Goal: Task Accomplishment & Management: Manage account settings

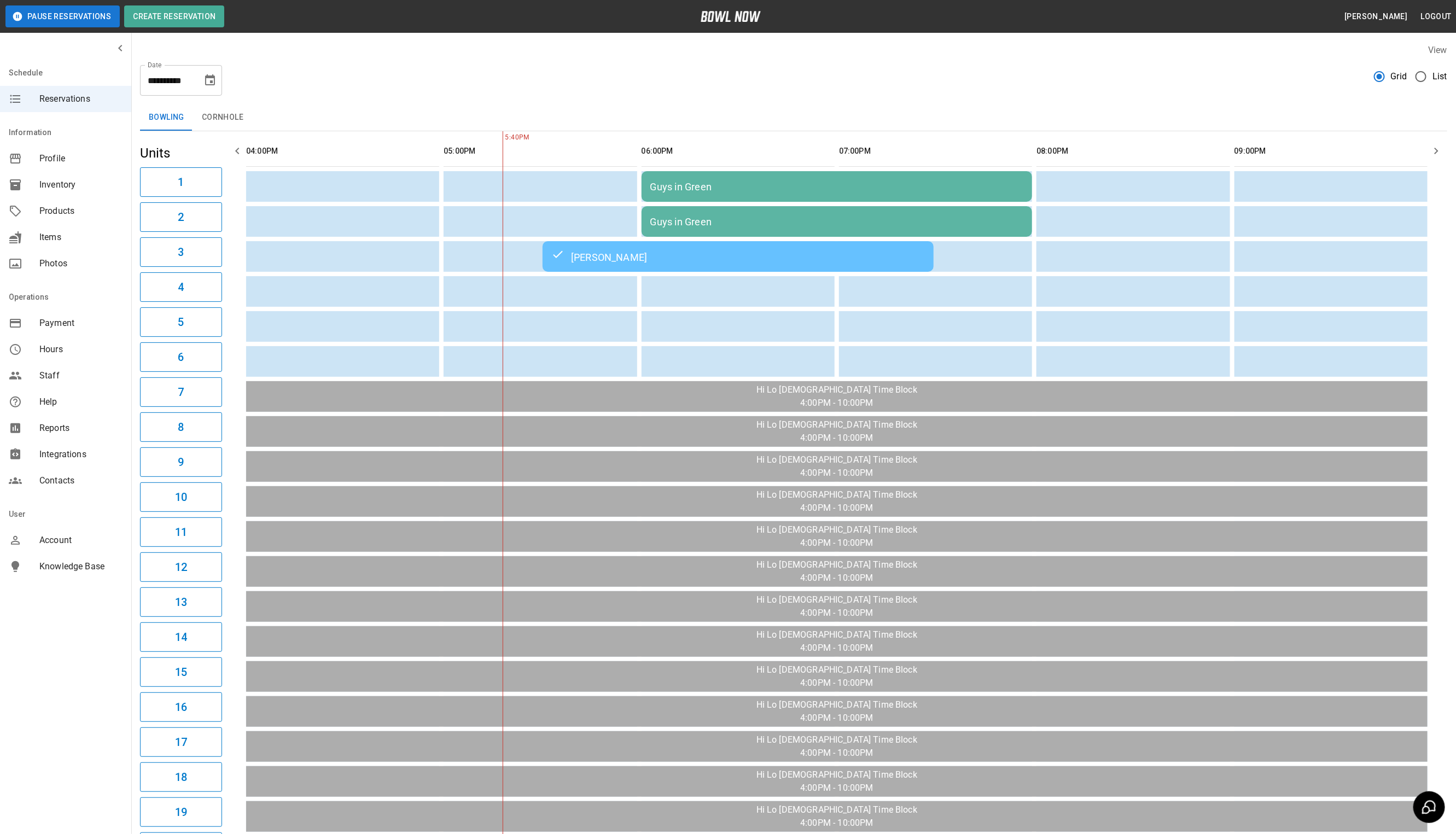
click at [60, 17] on button "Pause Reservations" at bounding box center [62, 16] width 115 height 22
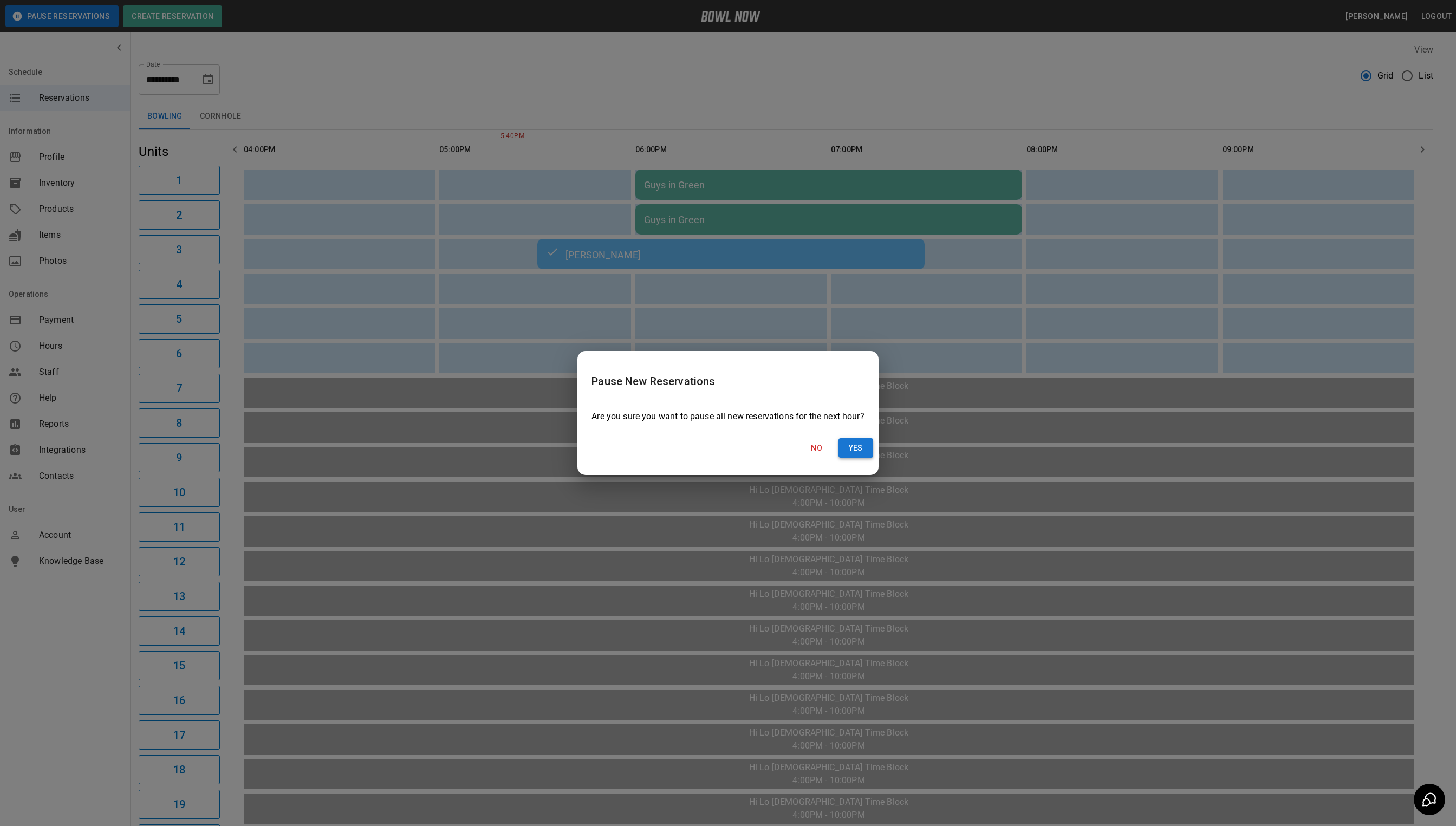
click at [862, 447] on button "Yes" at bounding box center [856, 448] width 35 height 20
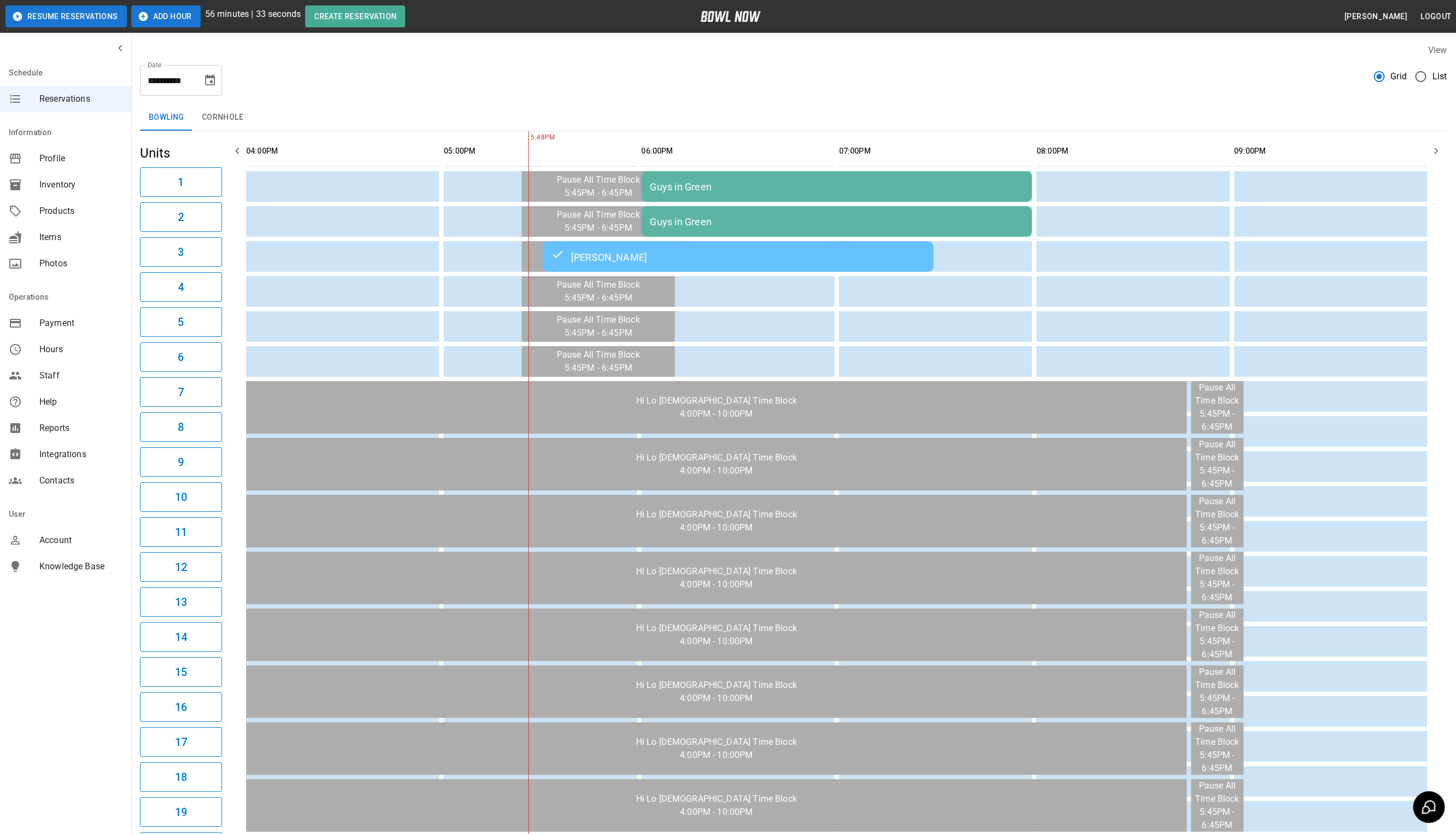
click at [152, 14] on button "Add Hour" at bounding box center [165, 16] width 69 height 22
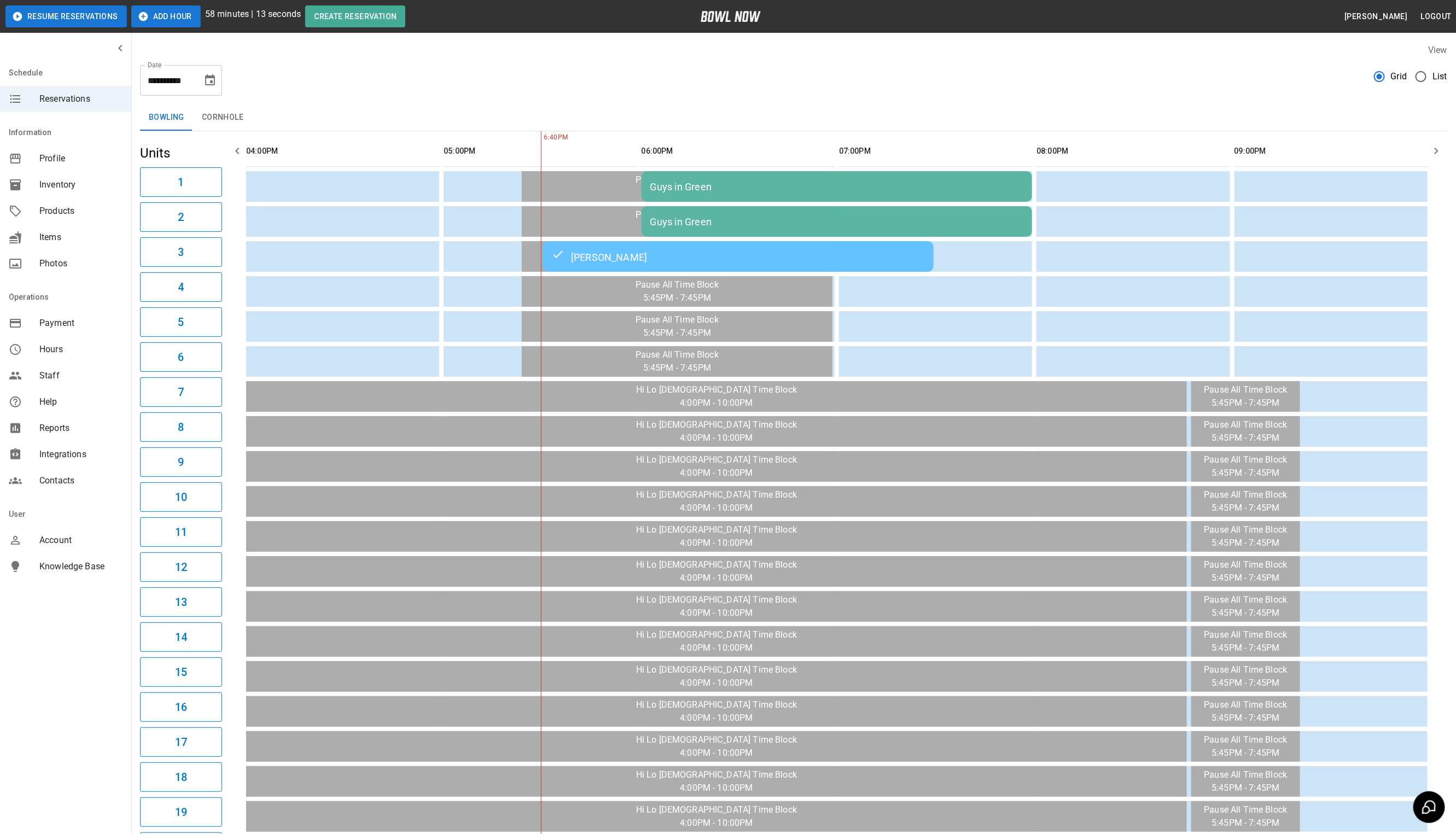
click at [207, 77] on icon "Choose date, selected date is Oct 1, 2025" at bounding box center [210, 80] width 10 height 11
click at [204, 108] on icon "Previous month" at bounding box center [210, 113] width 13 height 13
click at [231, 225] on button "27" at bounding box center [233, 221] width 20 height 20
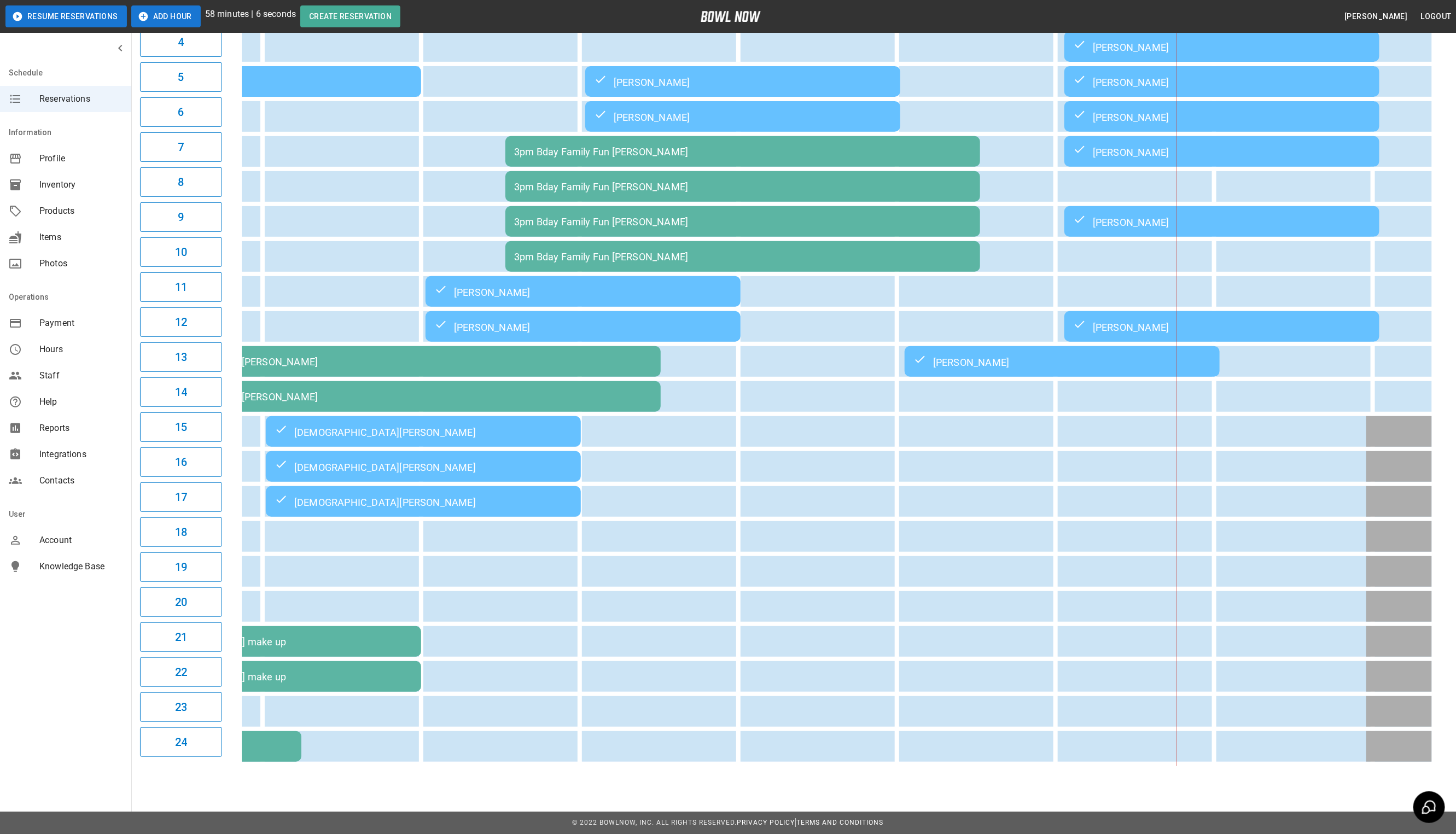
click at [656, 187] on td "3pm Bday Family Fun [PERSON_NAME]" at bounding box center [742, 186] width 475 height 31
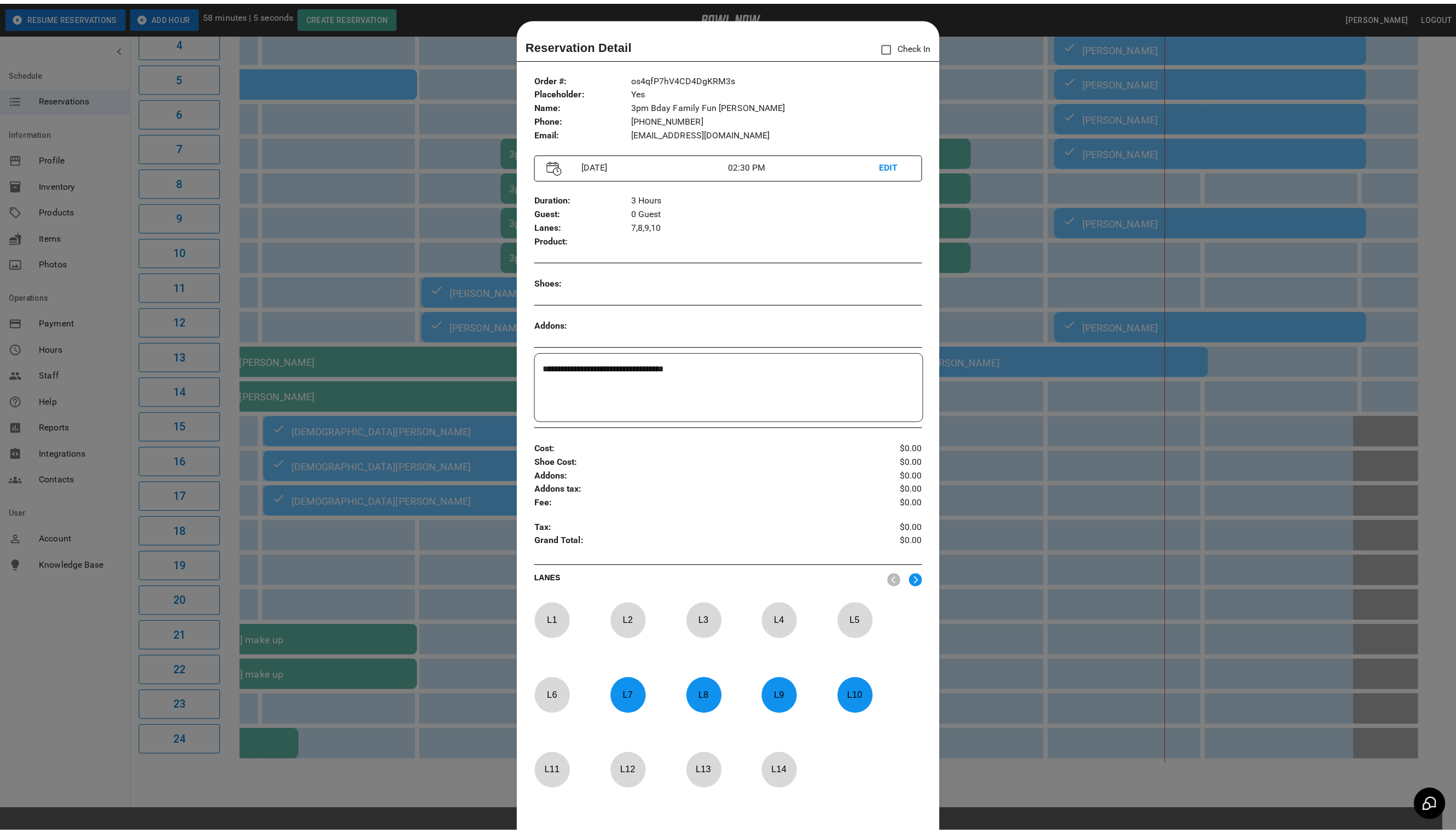
scroll to position [17, 0]
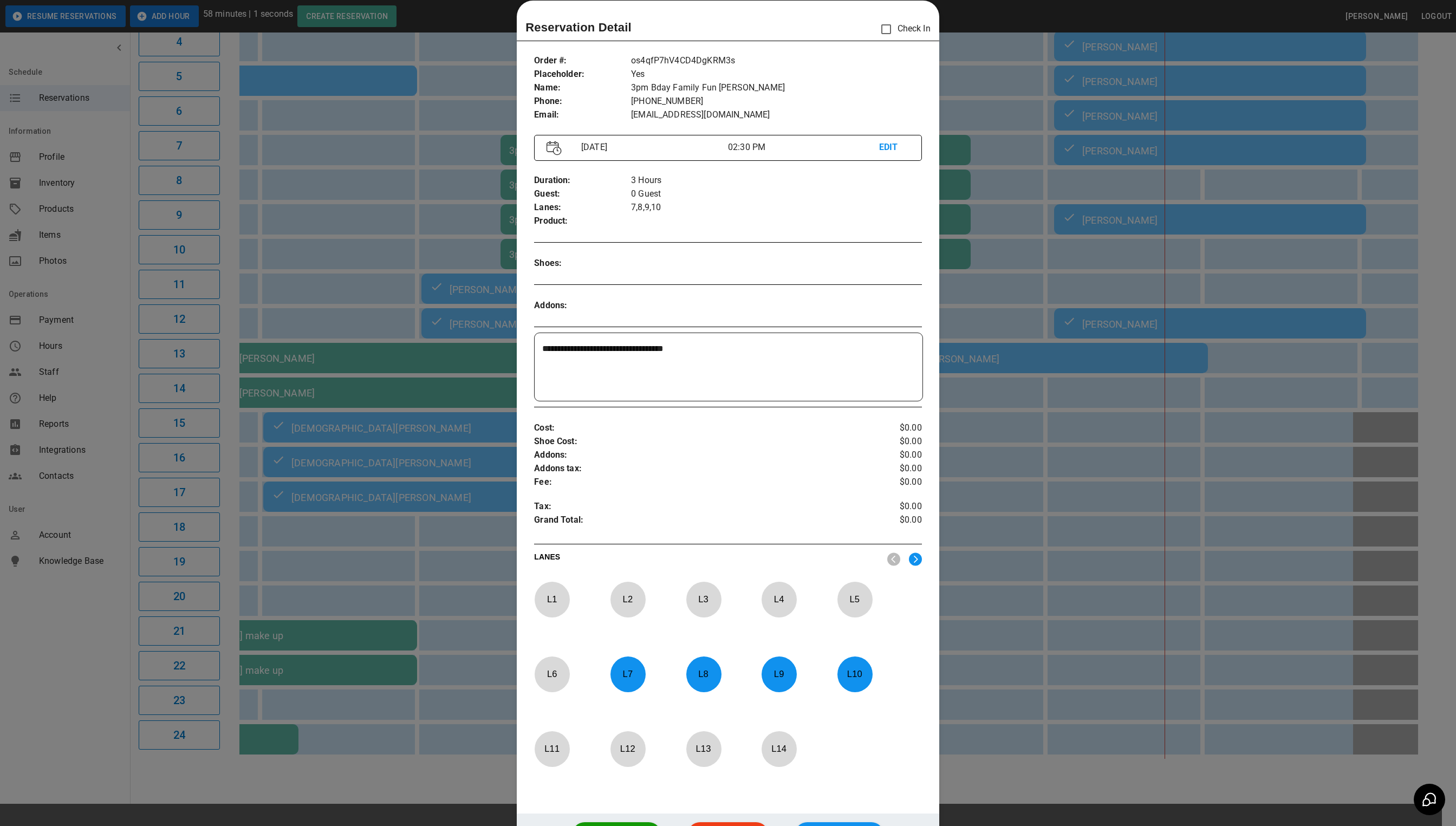
click at [459, 180] on div at bounding box center [728, 413] width 1456 height 826
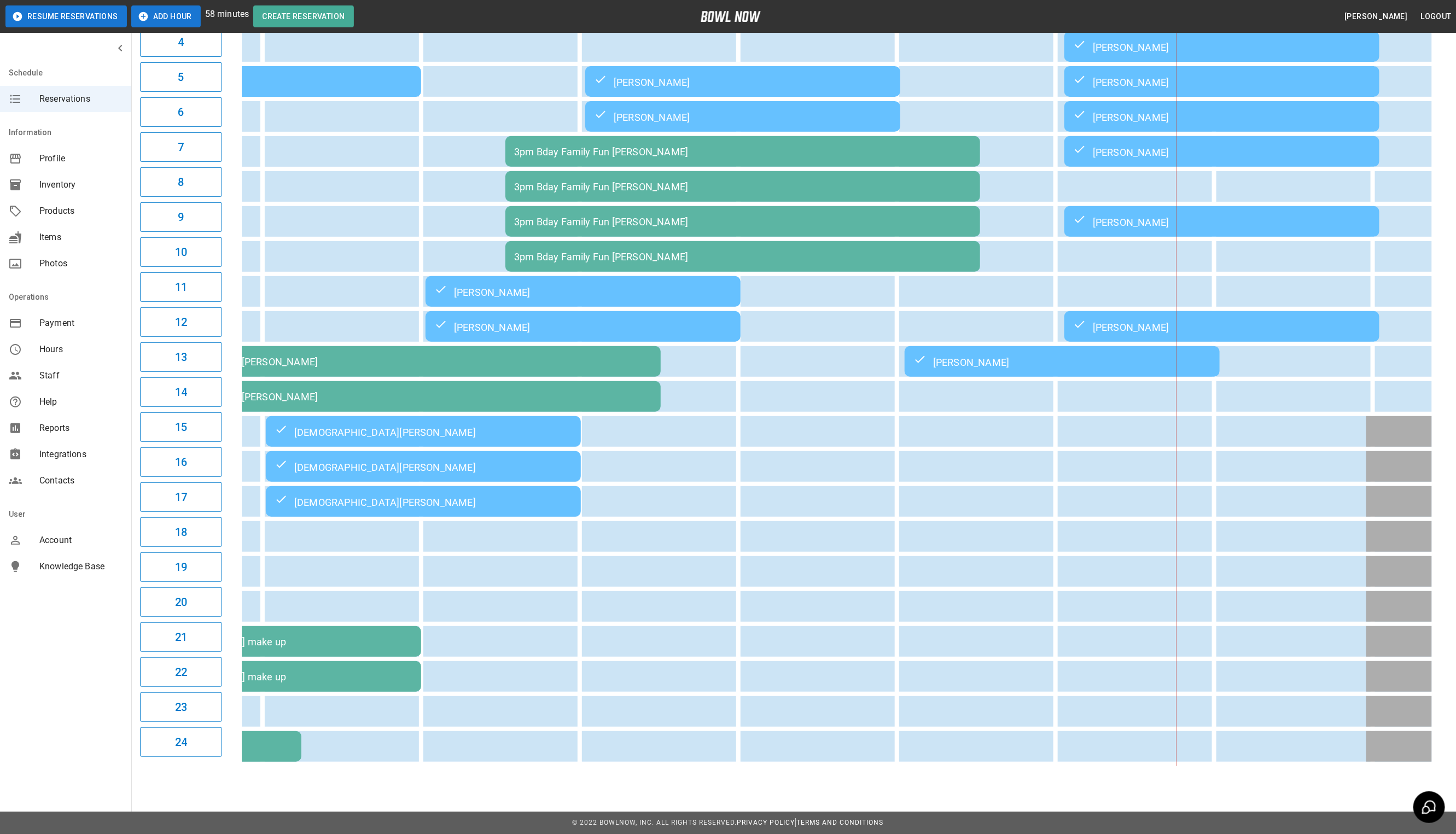
scroll to position [0, 0]
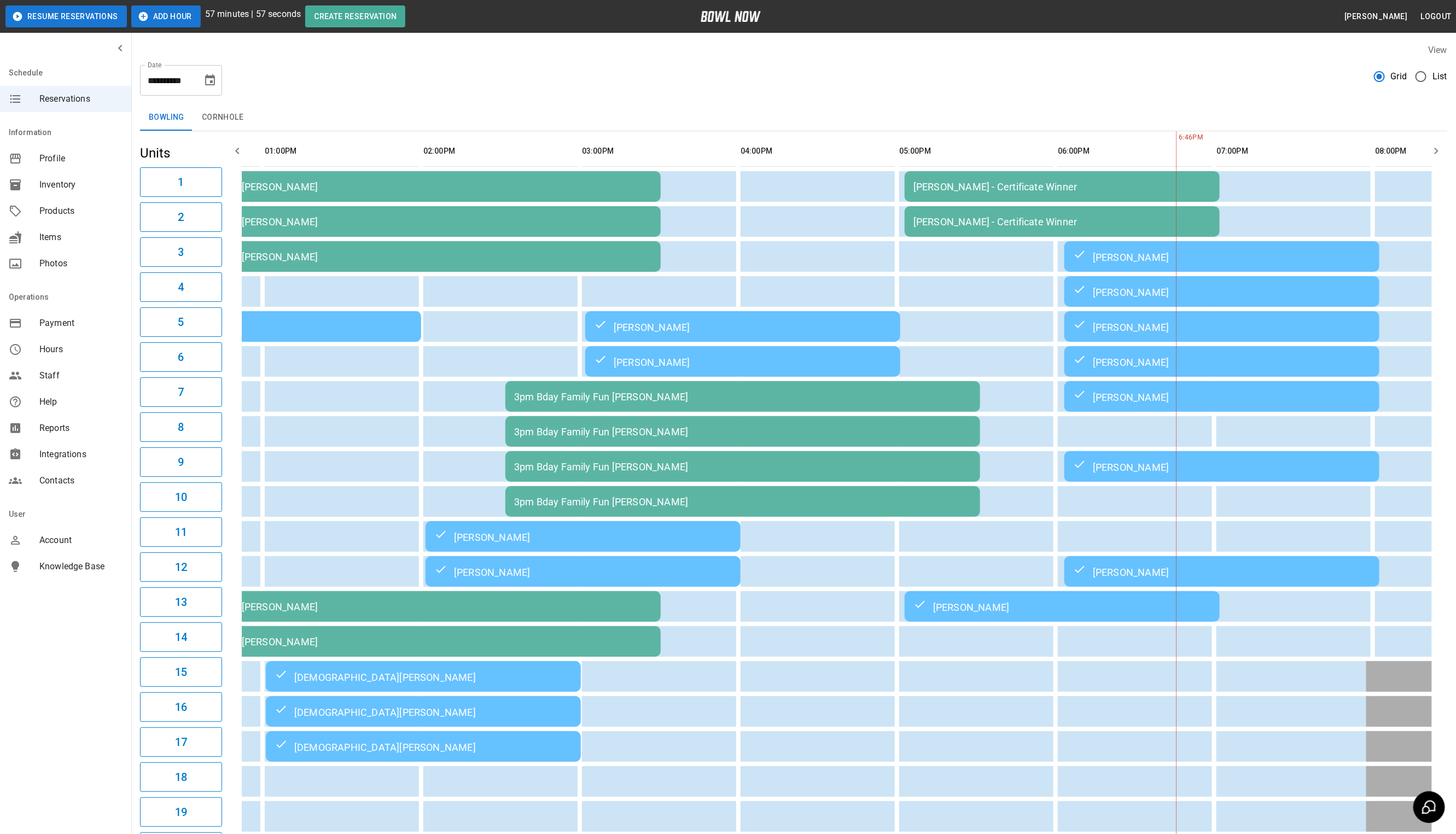
click at [207, 82] on icon "Choose date, selected date is Sep 27, 2025" at bounding box center [210, 80] width 13 height 13
click at [241, 117] on icon "Next month" at bounding box center [239, 113] width 13 height 13
drag, startPoint x: 168, startPoint y: 154, endPoint x: 591, endPoint y: 58, distance: 433.8
click at [168, 154] on button "1" at bounding box center [167, 159] width 20 height 20
type input "**********"
